Goal: Find contact information: Find contact information

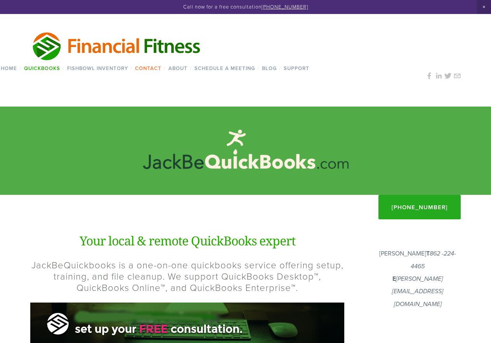
click at [153, 70] on link "Contact" at bounding box center [147, 68] width 31 height 11
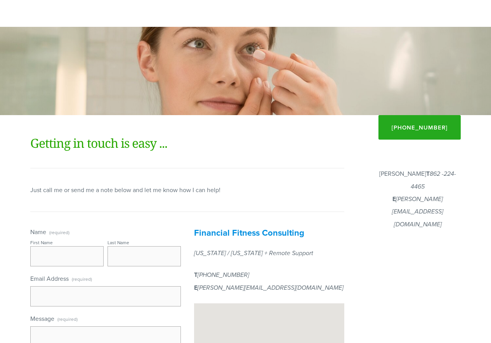
scroll to position [117, 0]
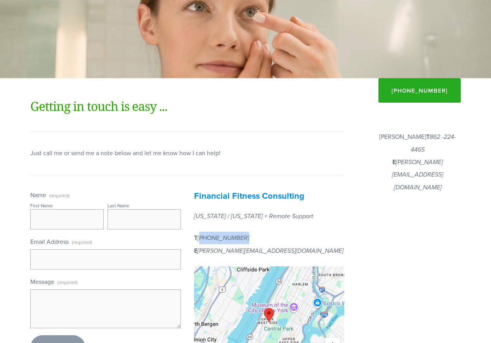
drag, startPoint x: 243, startPoint y: 239, endPoint x: 201, endPoint y: 239, distance: 42.0
click at [201, 239] on p "T 862 224 4465 E Joshua@FinancialF.com" at bounding box center [269, 244] width 151 height 25
copy em "862 224 4465"
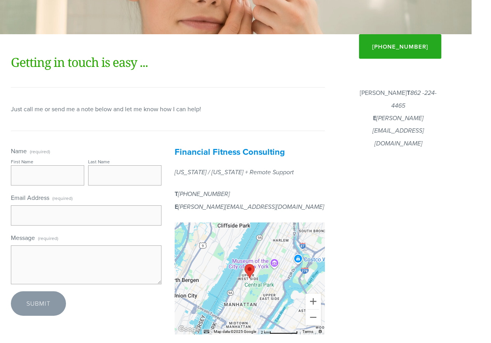
scroll to position [0, 19]
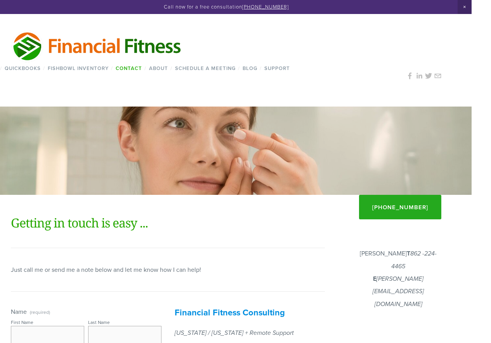
click at [197, 40] on div at bounding box center [97, 45] width 232 height 33
click at [37, 83] on div "Home / QuickBooks / QuickBooks® Online QuickBooks Condense JackBeQuickBooks™ Se…" at bounding box center [226, 63] width 491 height 88
click at [210, 240] on div at bounding box center [168, 248] width 328 height 22
click at [169, 70] on link "About" at bounding box center [158, 68] width 24 height 11
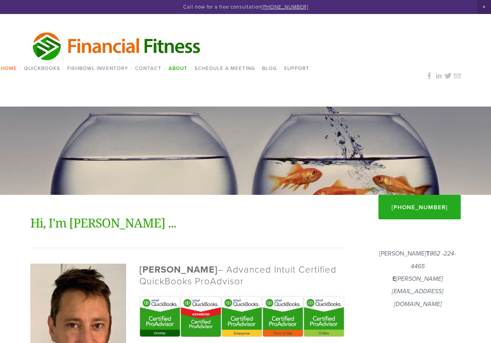
click at [8, 71] on link "Home" at bounding box center [8, 68] width 21 height 11
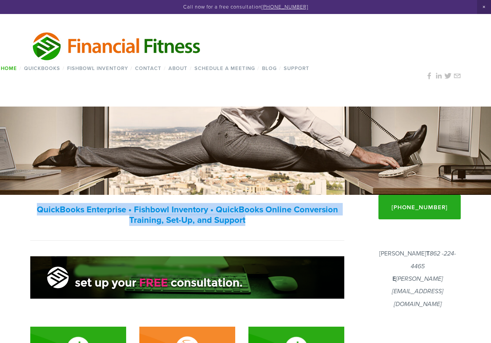
drag, startPoint x: 247, startPoint y: 224, endPoint x: 38, endPoint y: 207, distance: 209.7
click at [38, 207] on h3 "QuickBooks Enterprise • Fishbowl Inventory • QuickBooks Online Conversion Train…" at bounding box center [187, 214] width 314 height 21
drag, startPoint x: 38, startPoint y: 207, endPoint x: 310, endPoint y: 219, distance: 272.6
click at [310, 219] on h3 "QuickBooks Enterprise • Fishbowl Inventory • QuickBooks Online Conversion Train…" at bounding box center [187, 214] width 314 height 21
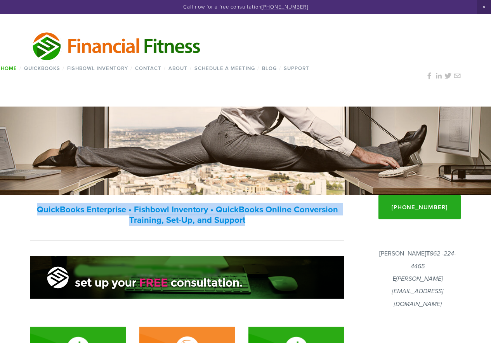
click at [310, 219] on h3 "QuickBooks Enterprise • Fishbowl Inventory • QuickBooks Online Conversion Train…" at bounding box center [187, 214] width 314 height 21
